Goal: Task Accomplishment & Management: Manage account settings

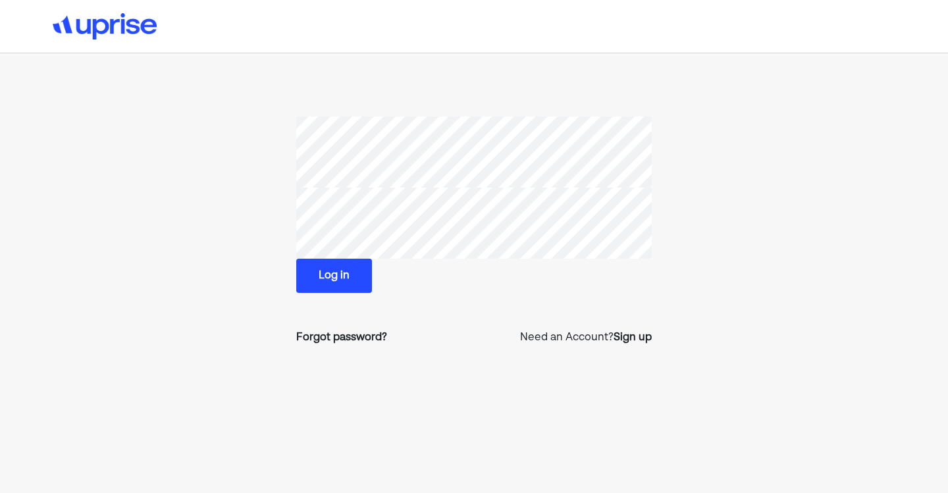
click at [347, 289] on button "Log in" at bounding box center [334, 276] width 76 height 34
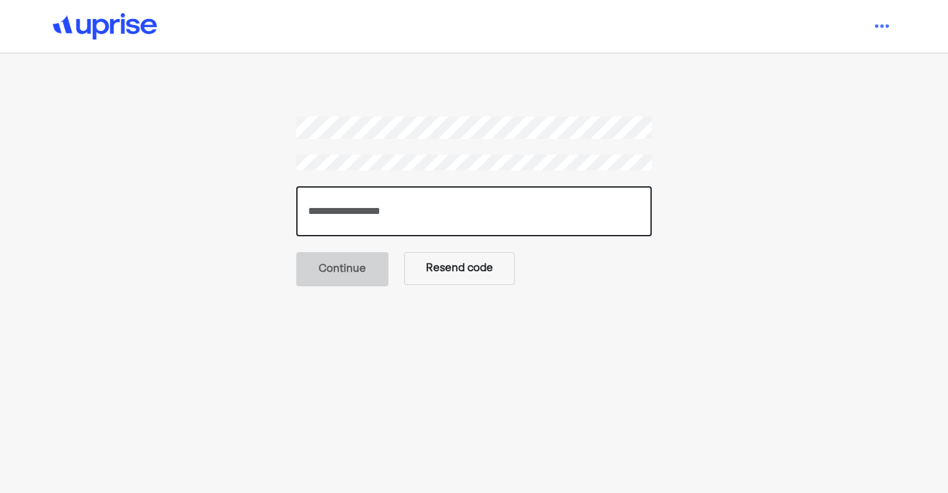
click at [461, 207] on input "number" at bounding box center [473, 211] width 355 height 50
paste input "******"
type input "******"
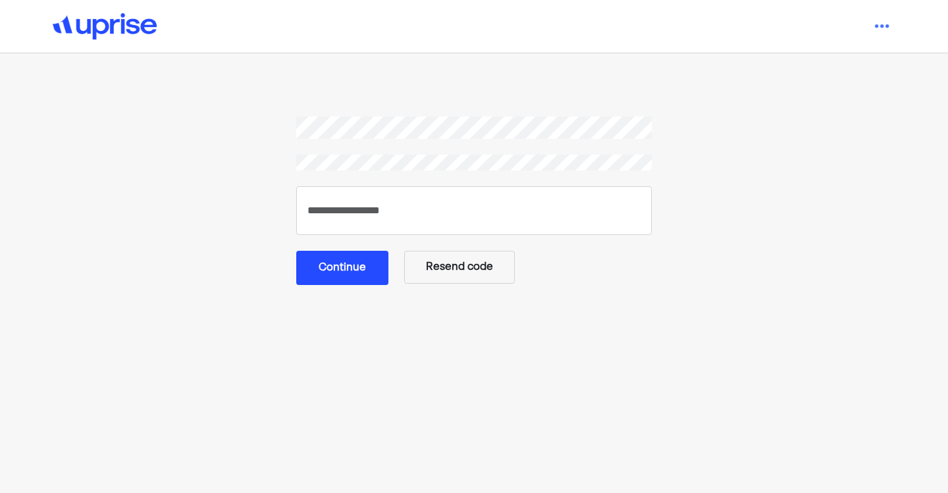
click at [359, 267] on button "Continue" at bounding box center [342, 268] width 92 height 34
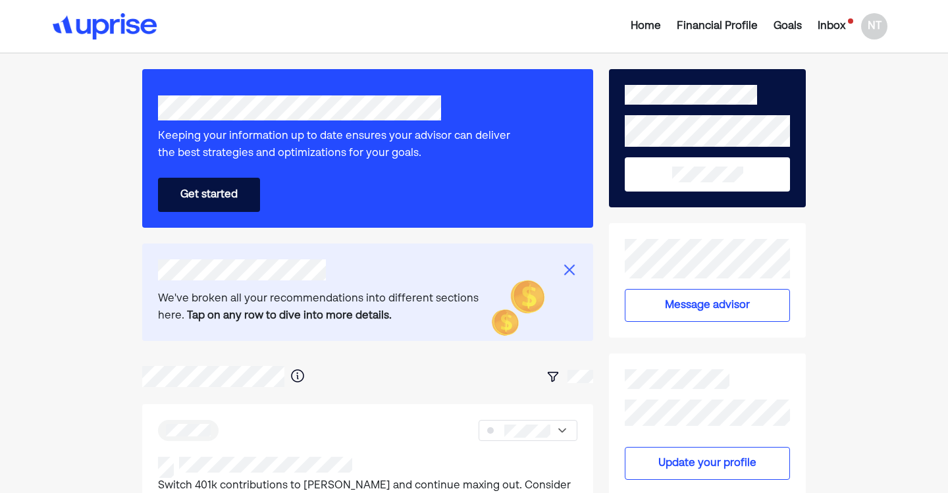
click at [871, 32] on div "NT" at bounding box center [874, 26] width 26 height 26
click at [871, 80] on div "Settings" at bounding box center [865, 82] width 42 height 16
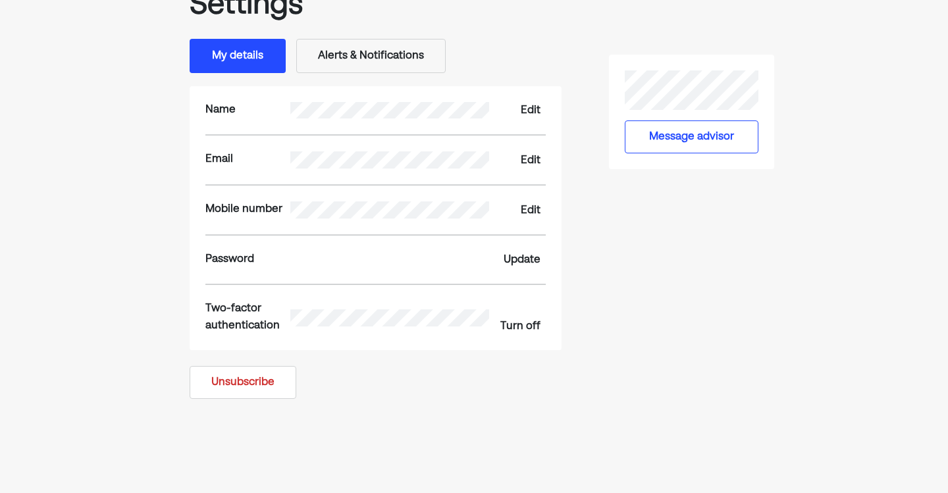
scroll to position [113, 0]
click at [373, 63] on button "Alerts & Notifications" at bounding box center [370, 55] width 149 height 34
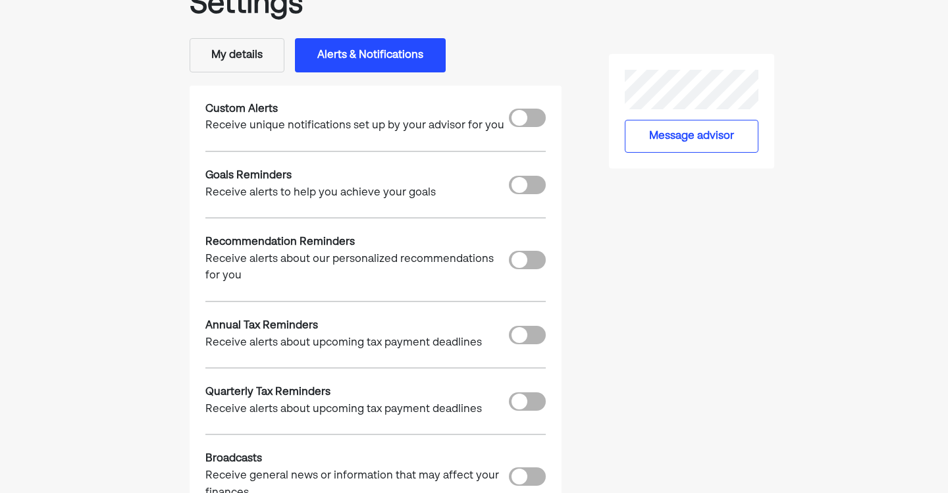
click at [243, 64] on button "My details" at bounding box center [237, 55] width 95 height 34
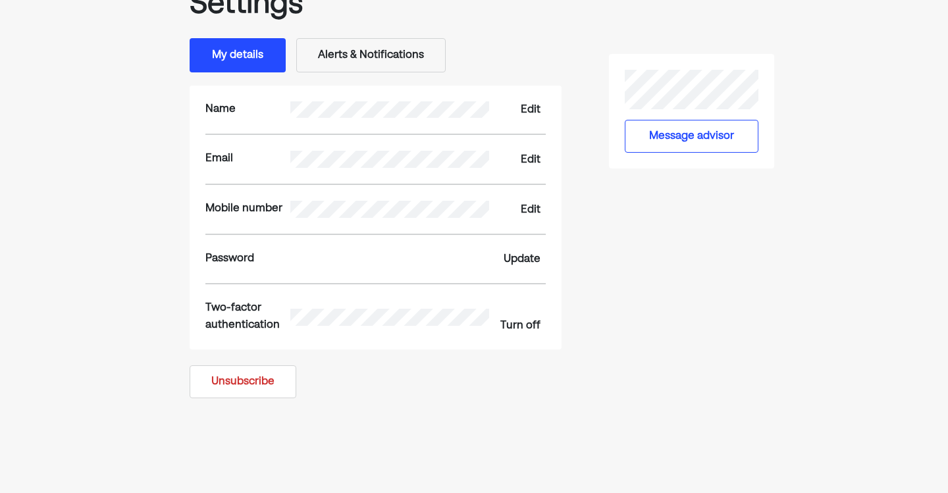
scroll to position [0, 0]
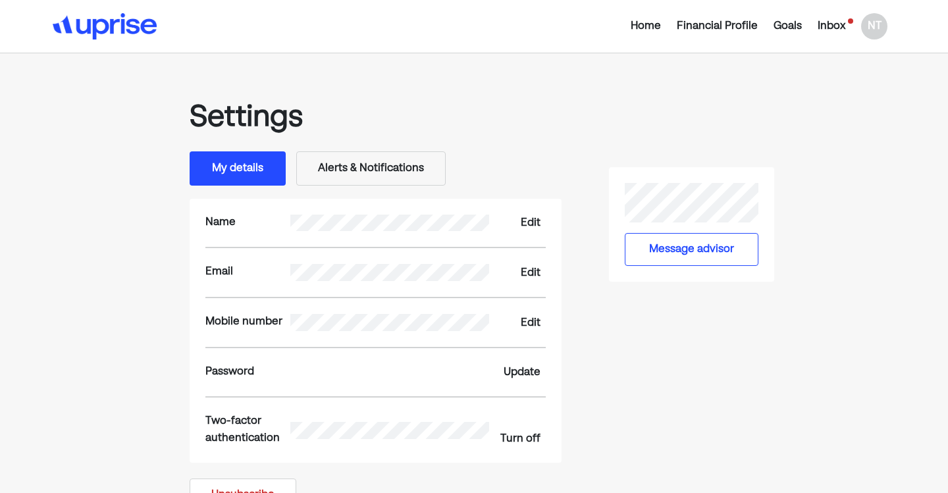
click at [877, 27] on div "NT" at bounding box center [874, 26] width 26 height 26
click at [864, 61] on div "Upgrade" at bounding box center [865, 57] width 43 height 16
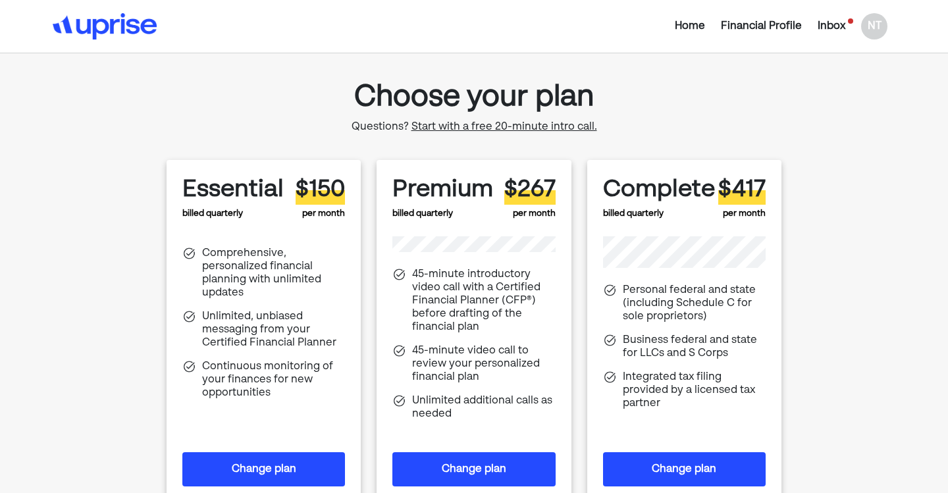
click at [877, 32] on div "NT" at bounding box center [874, 26] width 26 height 26
click at [853, 81] on div "Settings" at bounding box center [865, 82] width 42 height 16
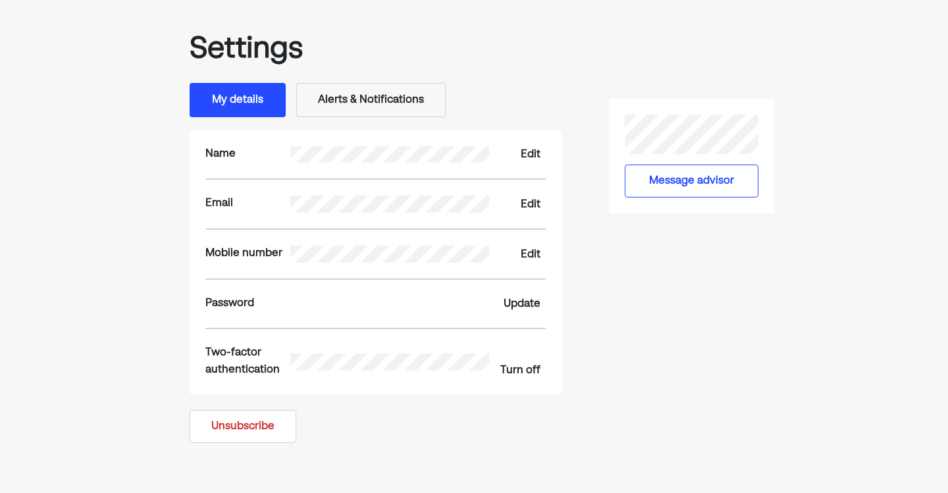
scroll to position [70, 0]
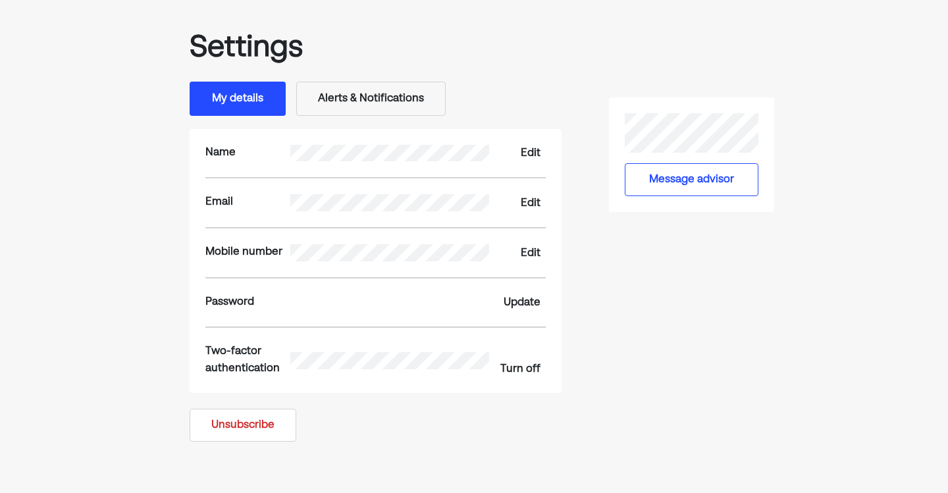
click at [421, 109] on button "Alerts & Notifications" at bounding box center [370, 99] width 149 height 34
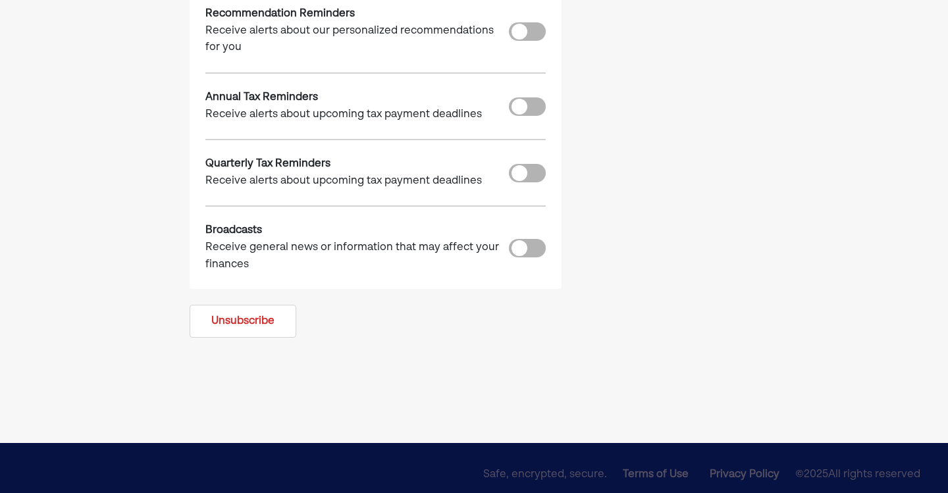
scroll to position [0, 0]
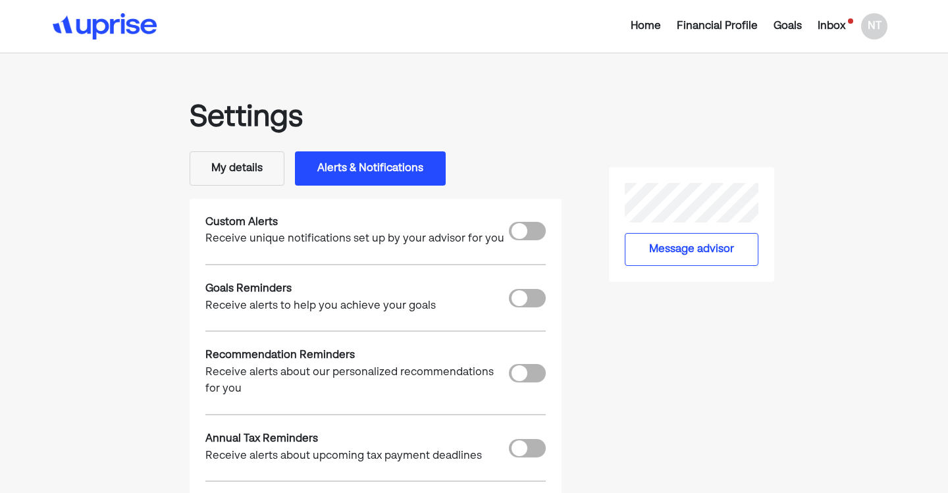
click at [253, 170] on button "My details" at bounding box center [237, 168] width 95 height 34
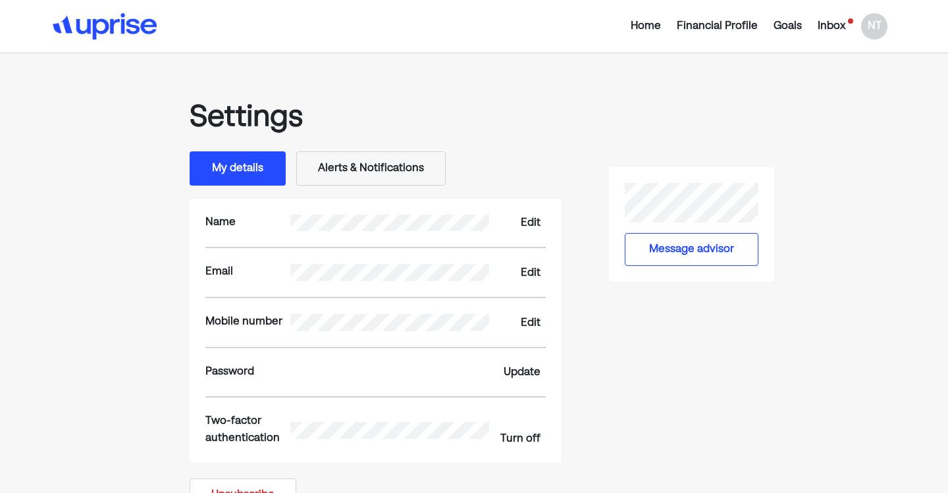
scroll to position [146, 0]
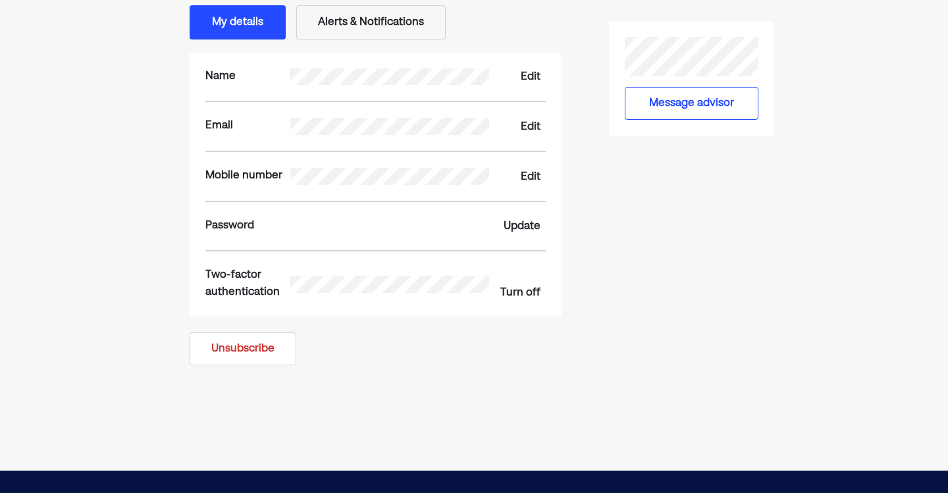
click at [255, 353] on button "Unsubscribe" at bounding box center [243, 348] width 107 height 33
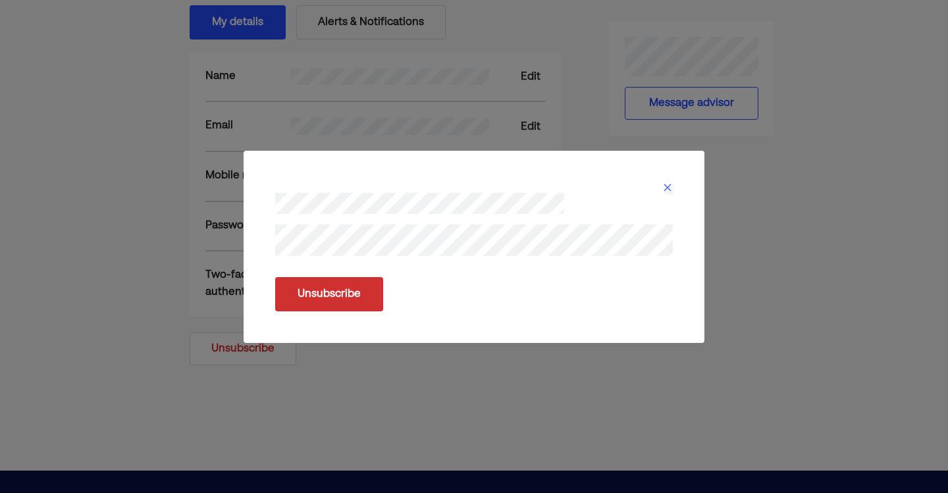
click at [323, 296] on button "Unsubscribe" at bounding box center [329, 294] width 108 height 34
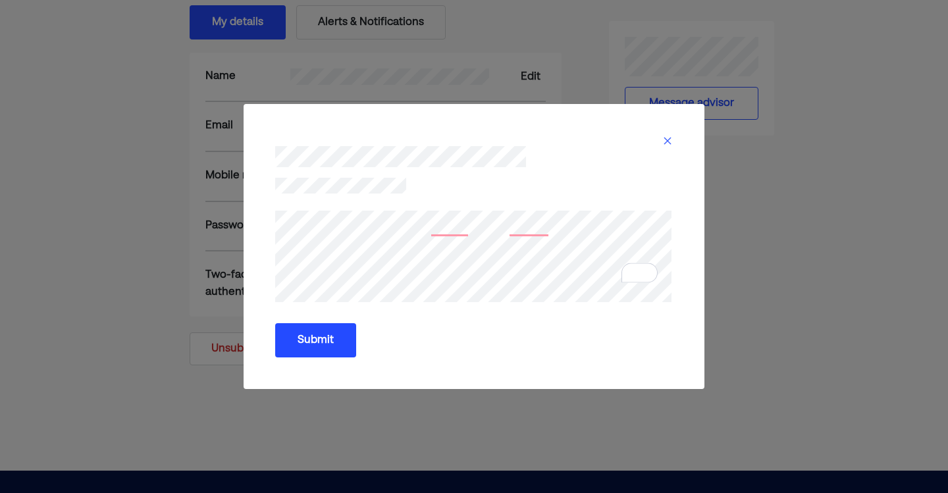
click at [305, 345] on button "Submit" at bounding box center [315, 340] width 81 height 34
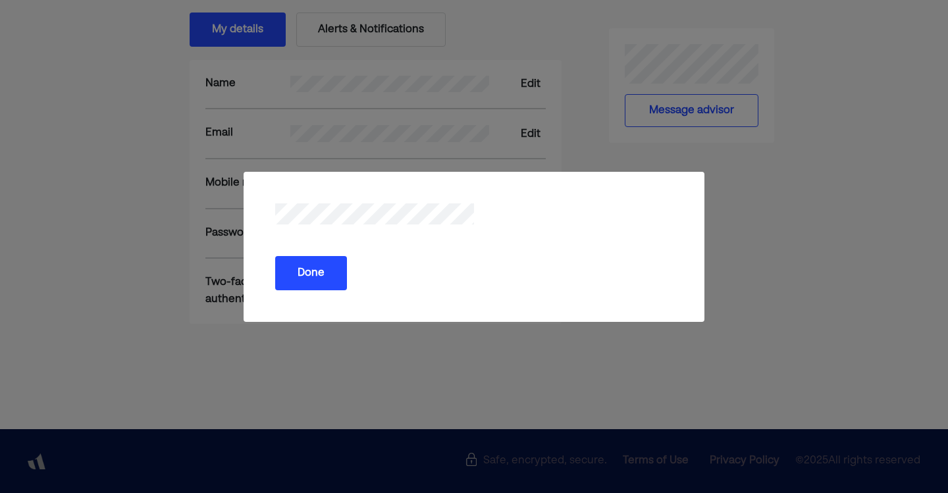
scroll to position [139, 0]
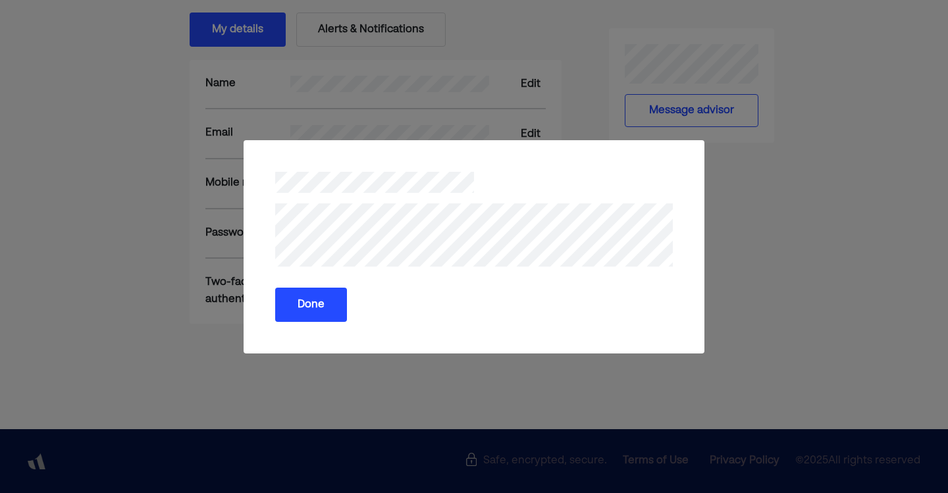
click at [340, 302] on button "Done" at bounding box center [311, 305] width 72 height 34
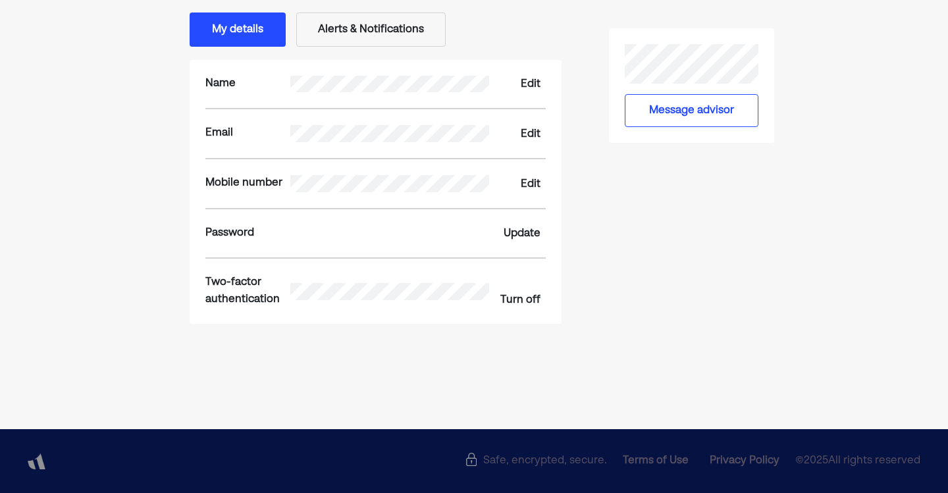
scroll to position [0, 0]
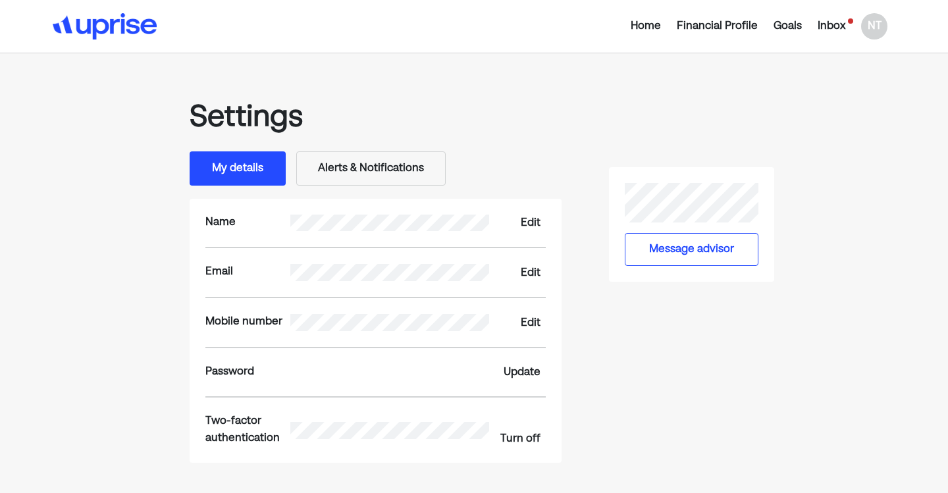
click at [726, 28] on div "Financial Profile" at bounding box center [717, 26] width 81 height 16
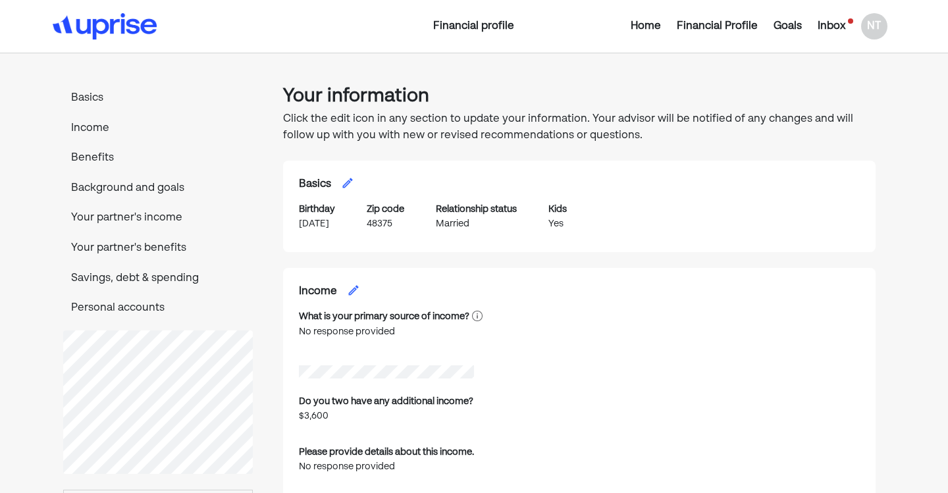
click at [649, 27] on div "Home" at bounding box center [646, 26] width 30 height 16
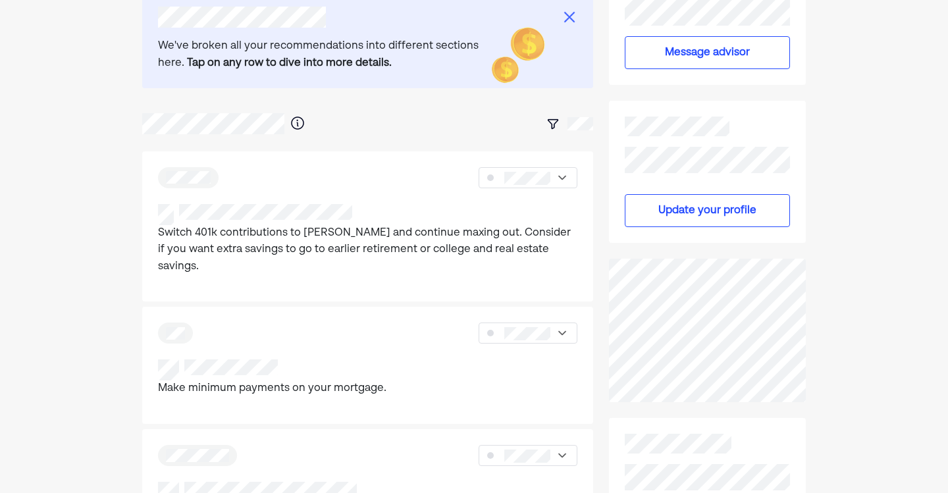
scroll to position [259, 0]
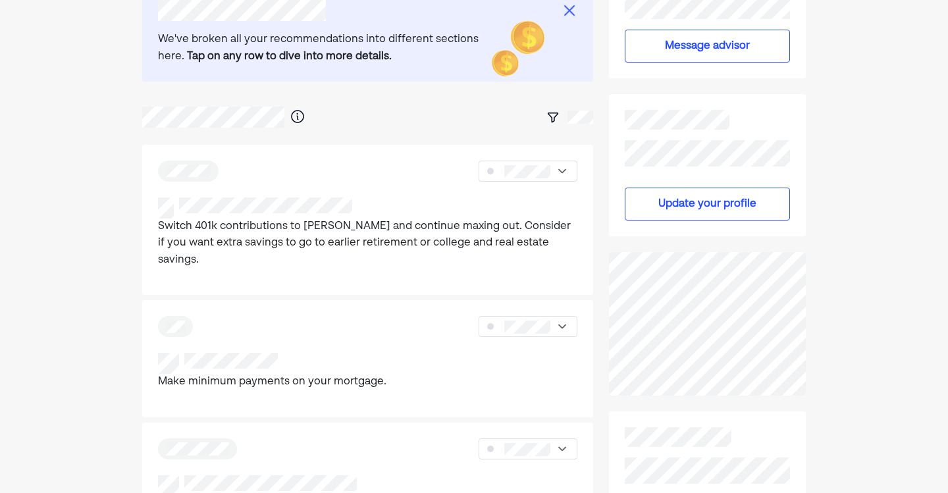
click at [692, 211] on button "Update your profile" at bounding box center [707, 204] width 165 height 33
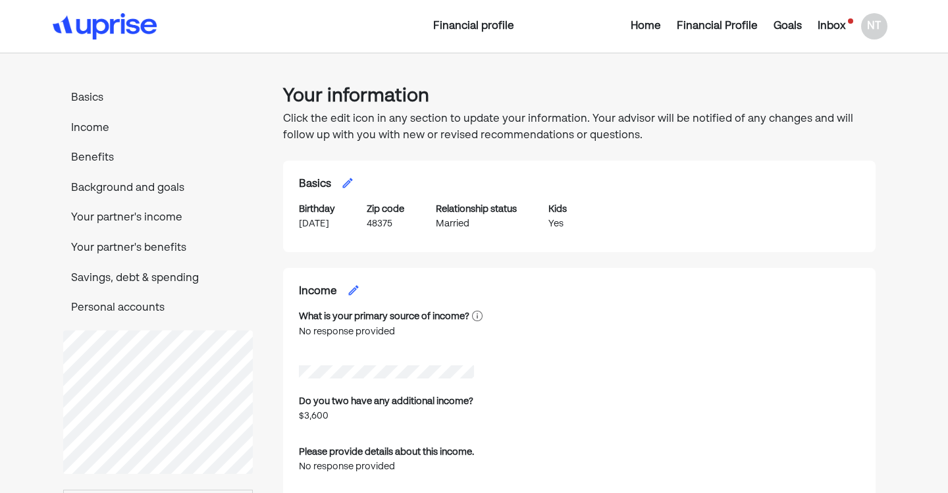
click at [871, 30] on div "NT" at bounding box center [874, 26] width 26 height 26
click at [858, 61] on div "Settings" at bounding box center [866, 57] width 42 height 16
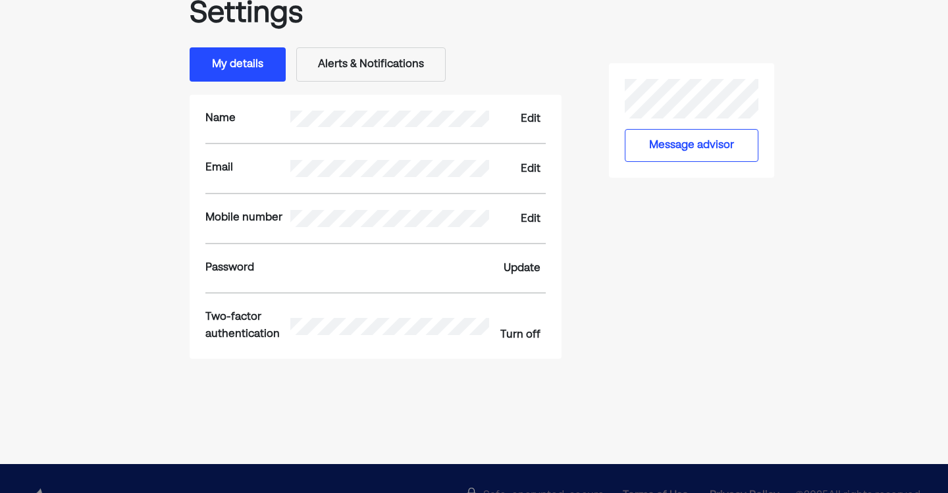
scroll to position [105, 0]
click at [666, 149] on button "Message advisor" at bounding box center [692, 144] width 134 height 33
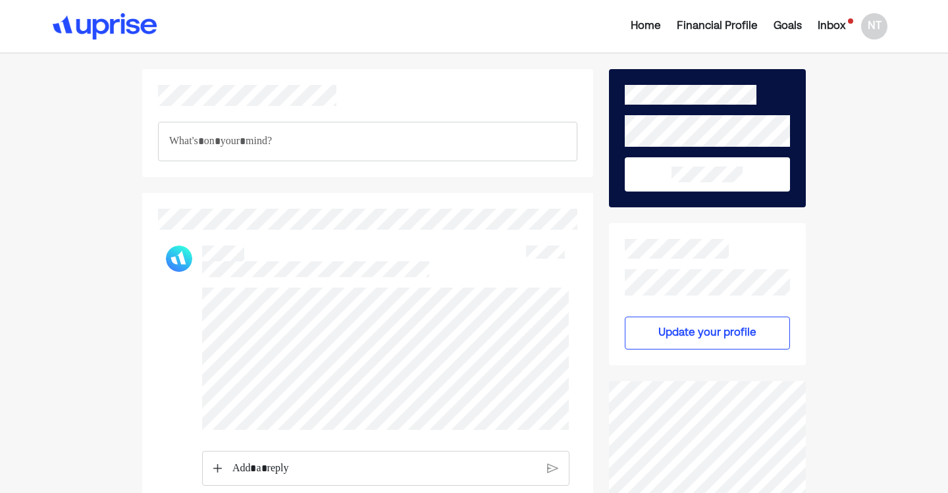
click at [831, 22] on div "Inbox" at bounding box center [831, 26] width 28 height 16
click at [736, 23] on div "Financial Profile" at bounding box center [717, 26] width 81 height 16
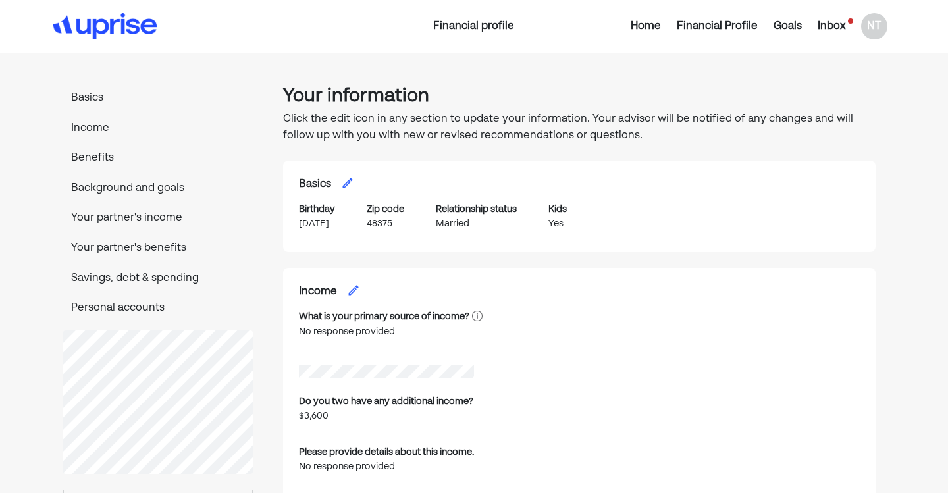
click at [648, 27] on div "Home" at bounding box center [646, 26] width 30 height 16
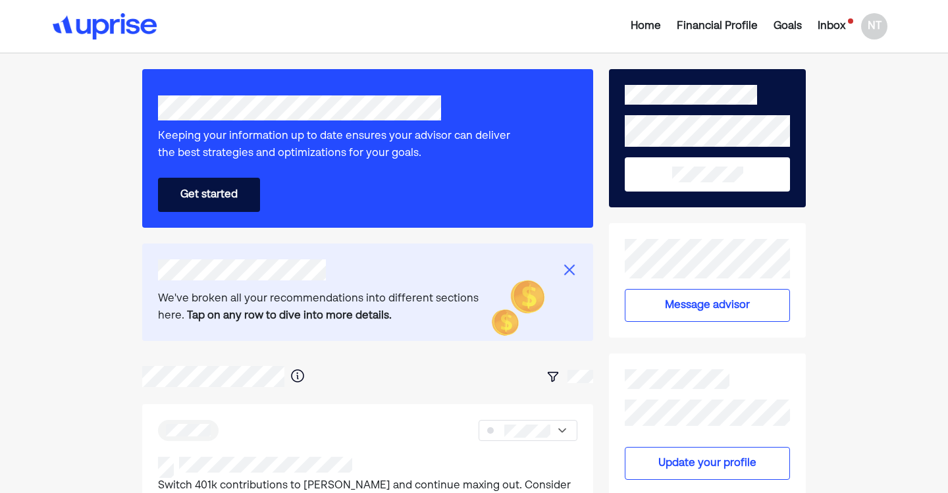
click at [879, 32] on div "NT" at bounding box center [874, 26] width 26 height 26
click at [876, 61] on div "Settings" at bounding box center [866, 57] width 42 height 16
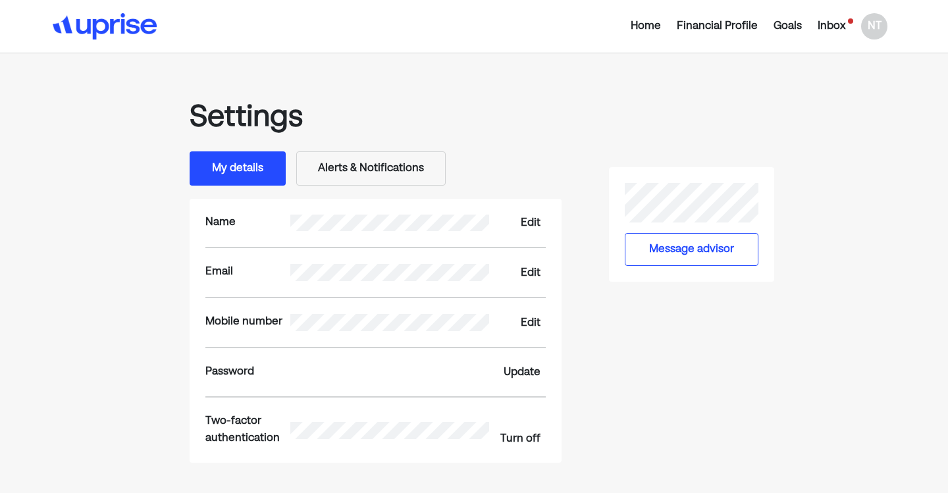
click at [396, 165] on button "Alerts & Notifications" at bounding box center [370, 168] width 149 height 34
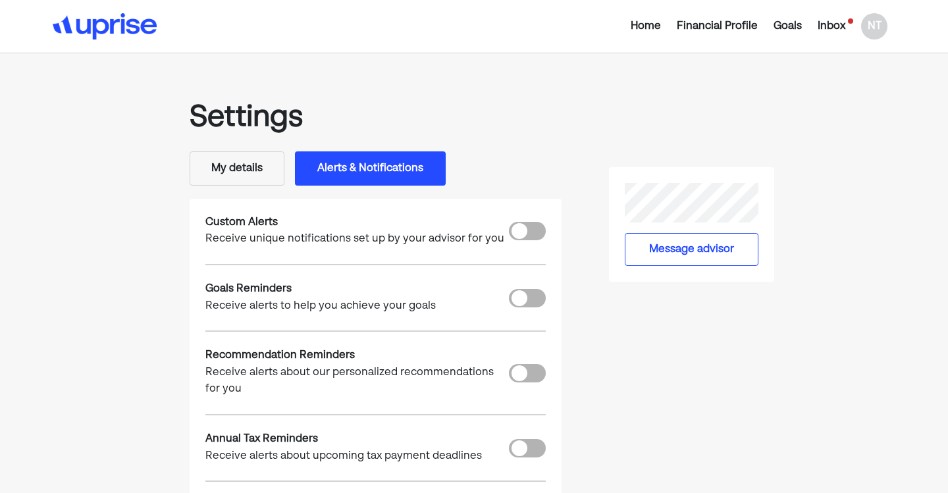
click at [84, 28] on img at bounding box center [105, 26] width 104 height 26
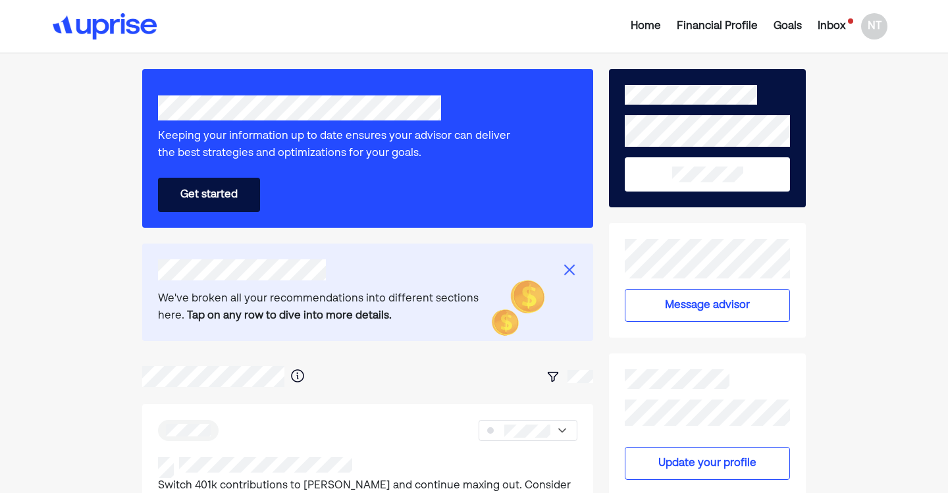
click at [875, 30] on div "NT" at bounding box center [874, 26] width 26 height 26
click at [865, 65] on div "Settings" at bounding box center [866, 57] width 42 height 16
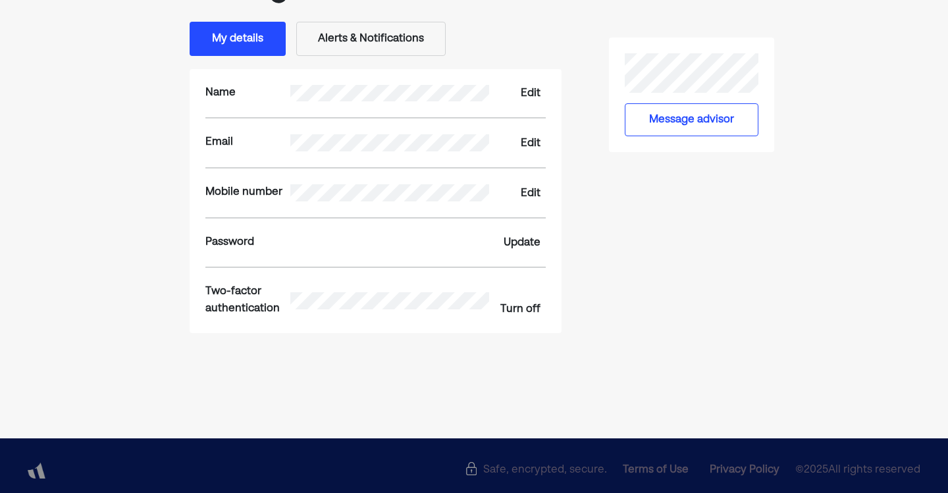
scroll to position [130, 0]
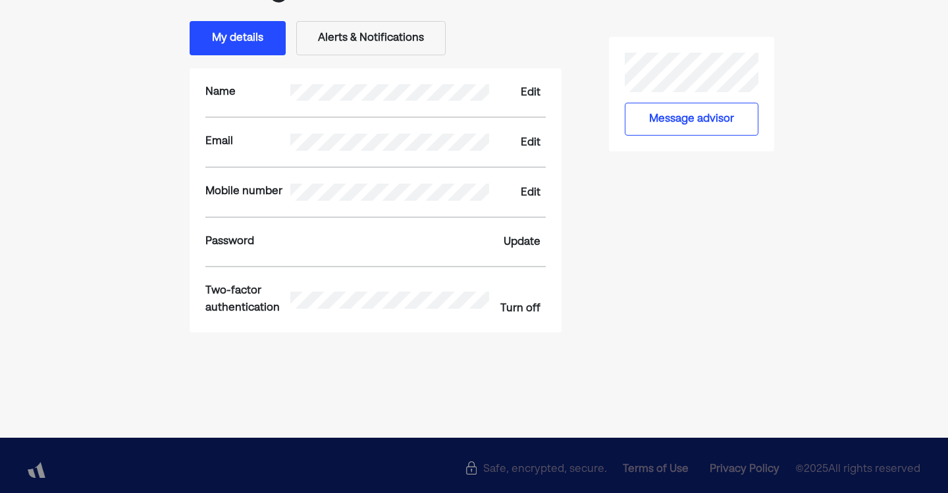
click at [388, 51] on button "Alerts & Notifications" at bounding box center [370, 38] width 149 height 34
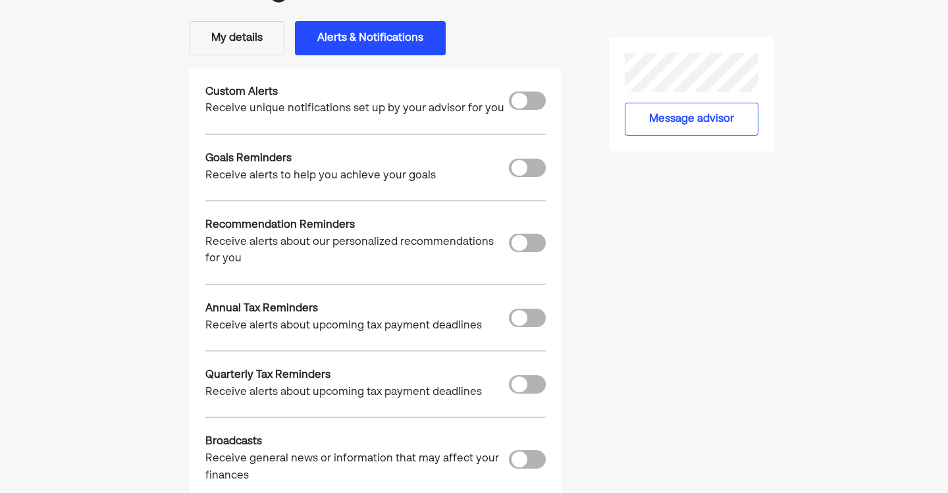
scroll to position [0, 0]
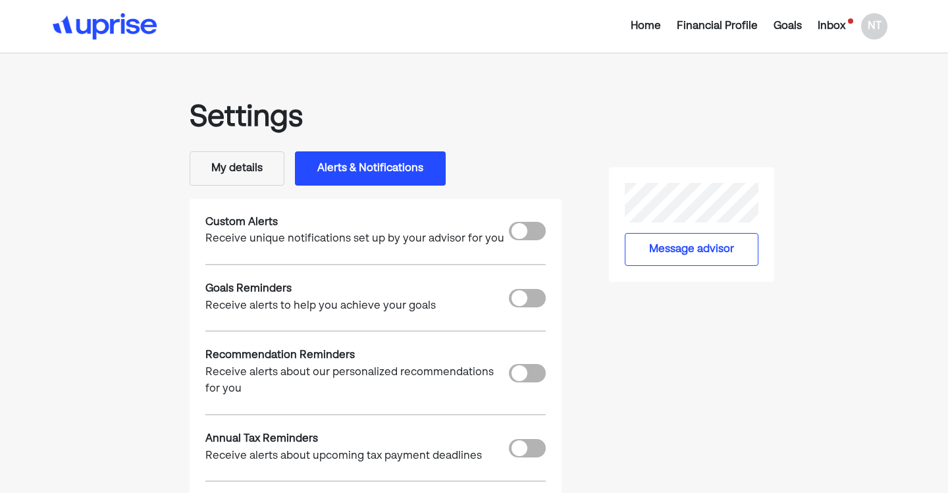
click at [643, 24] on div "Home" at bounding box center [646, 26] width 30 height 16
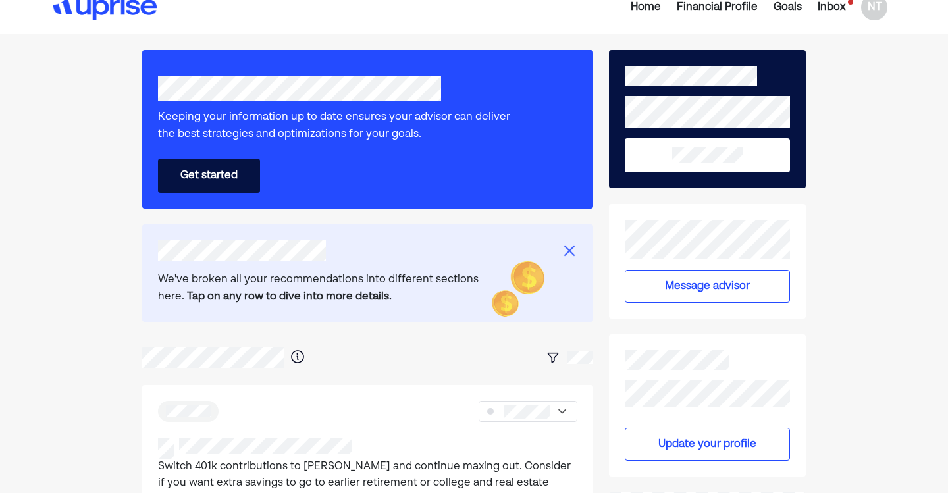
scroll to position [20, 0]
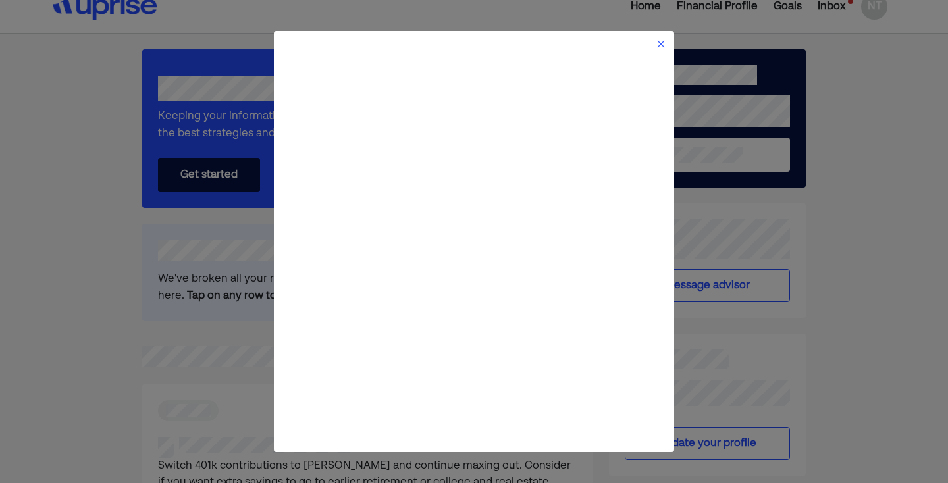
click at [656, 47] on img at bounding box center [661, 44] width 11 height 11
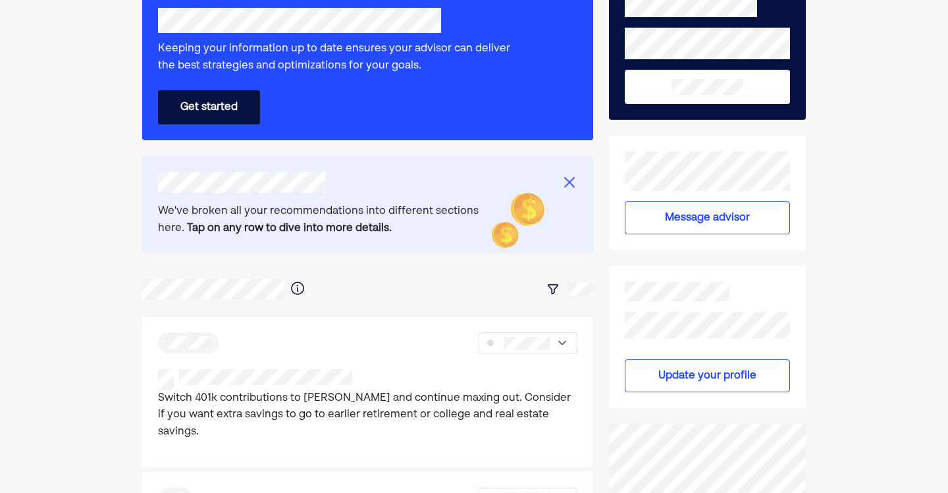
scroll to position [0, 0]
